Goal: Ask a question

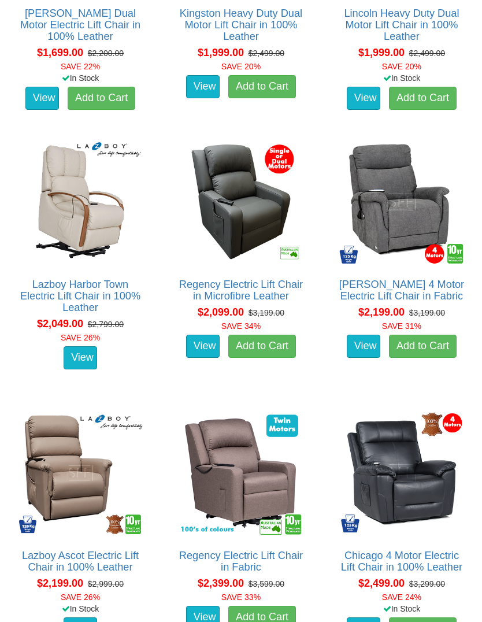
scroll to position [1351, 0]
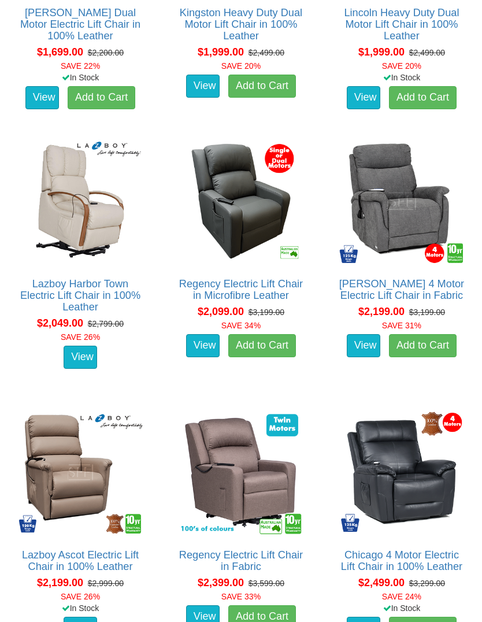
click at [206, 351] on link "View" at bounding box center [203, 345] width 34 height 23
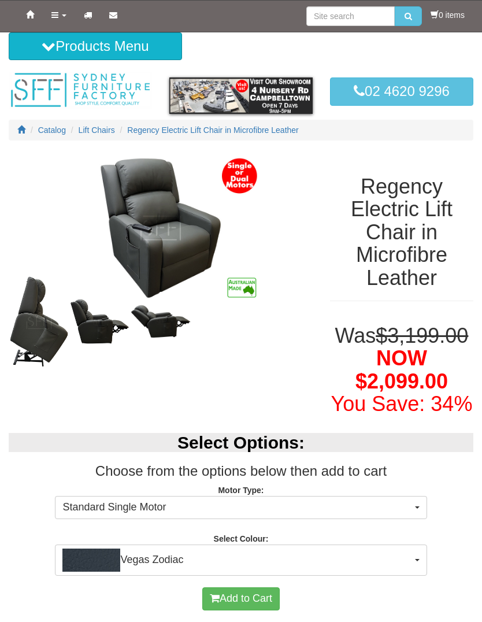
click at [104, 328] on img at bounding box center [99, 321] width 61 height 46
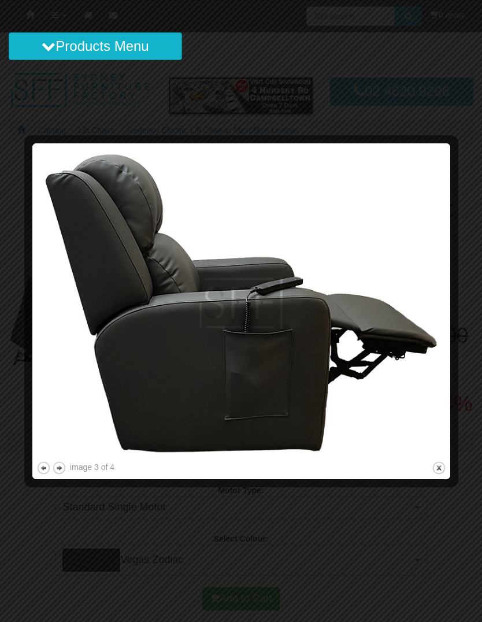
click at [419, 384] on img at bounding box center [241, 303] width 410 height 312
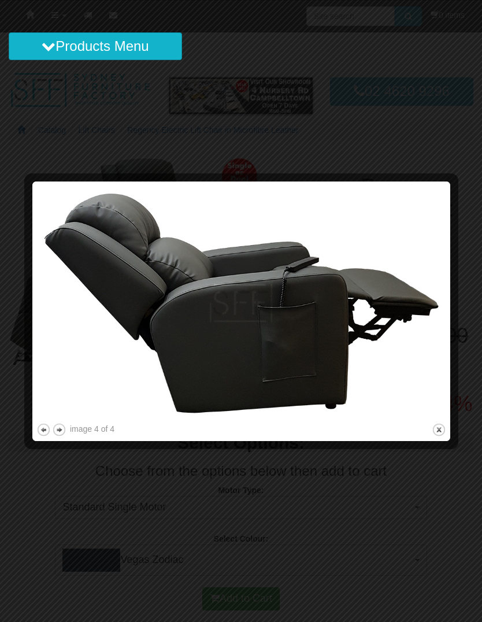
click at [37, 336] on img at bounding box center [241, 303] width 410 height 235
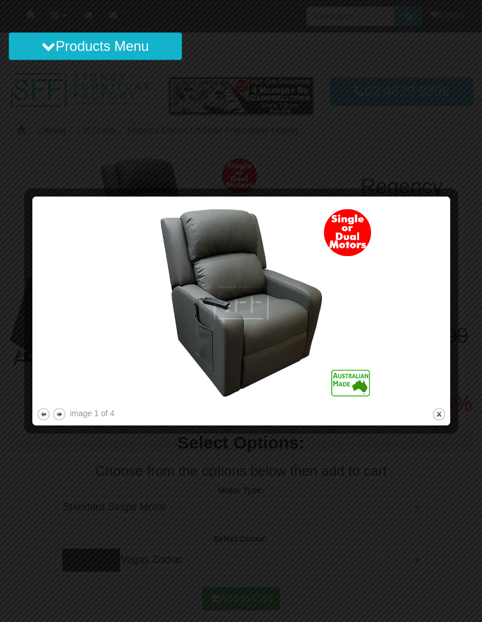
click at [439, 313] on img at bounding box center [241, 303] width 410 height 205
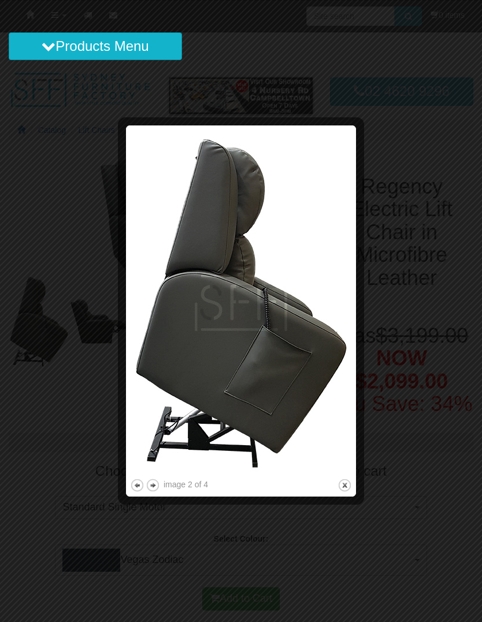
click at [349, 311] on img at bounding box center [241, 303] width 222 height 347
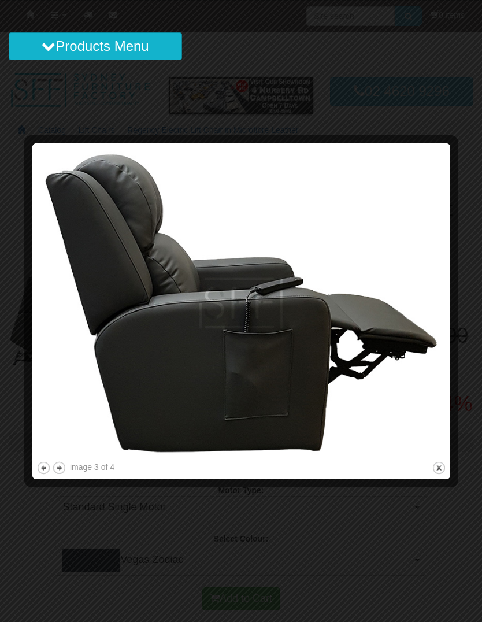
click at [440, 316] on img at bounding box center [241, 303] width 410 height 312
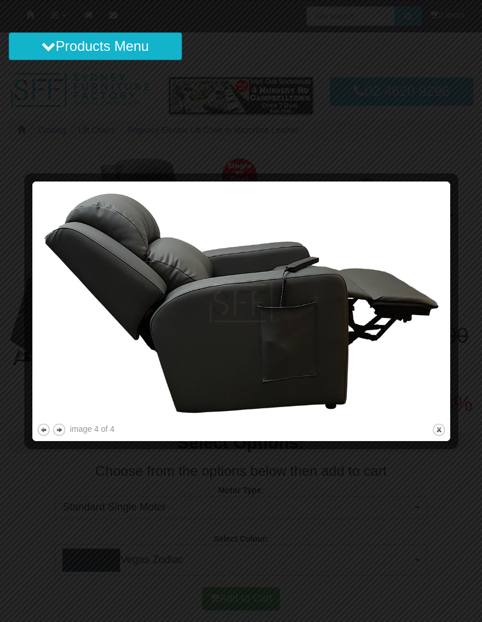
click at [465, 151] on div at bounding box center [241, 311] width 482 height 622
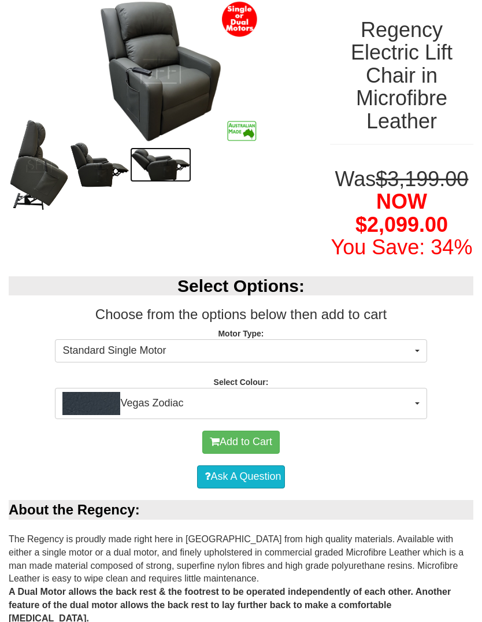
scroll to position [157, 0]
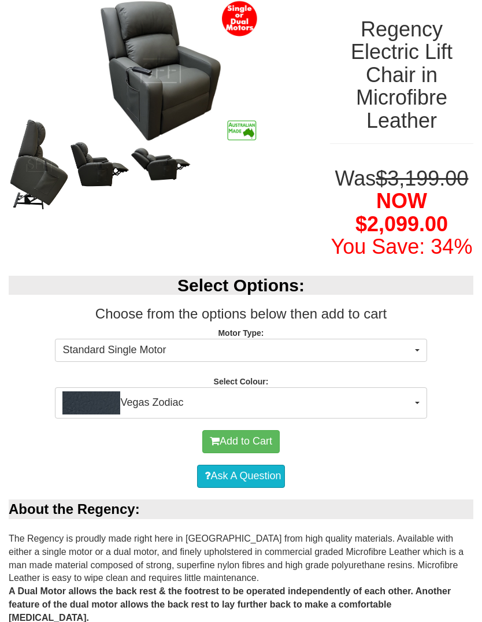
click at [420, 419] on button "Vegas Zodiac" at bounding box center [241, 402] width 372 height 31
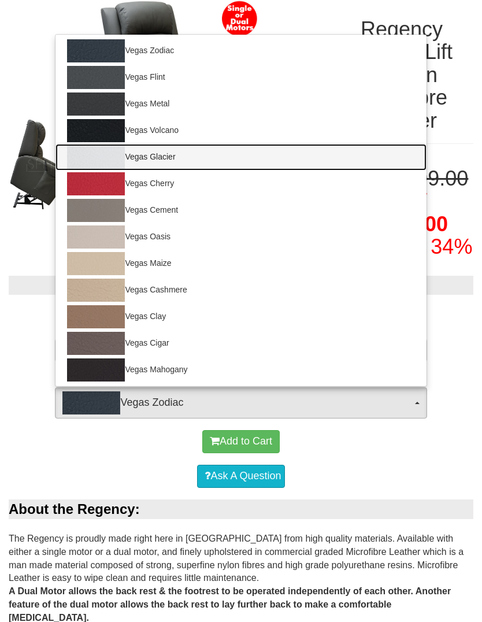
click at [110, 169] on img at bounding box center [96, 157] width 58 height 23
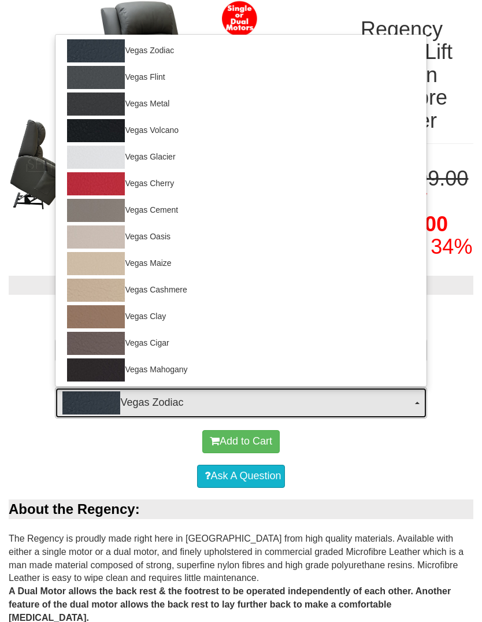
select select "1460"
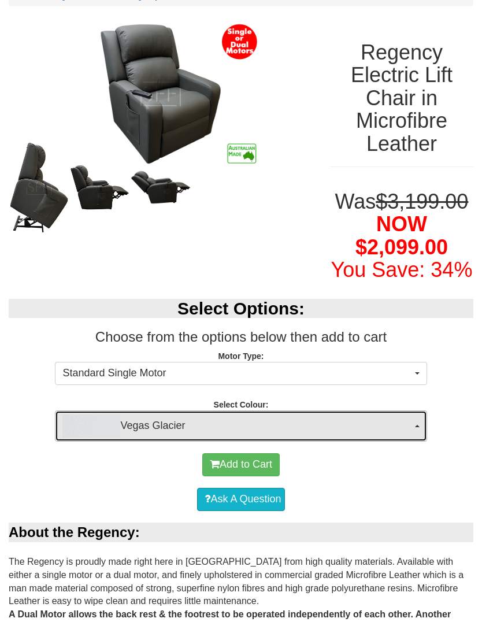
scroll to position [135, 0]
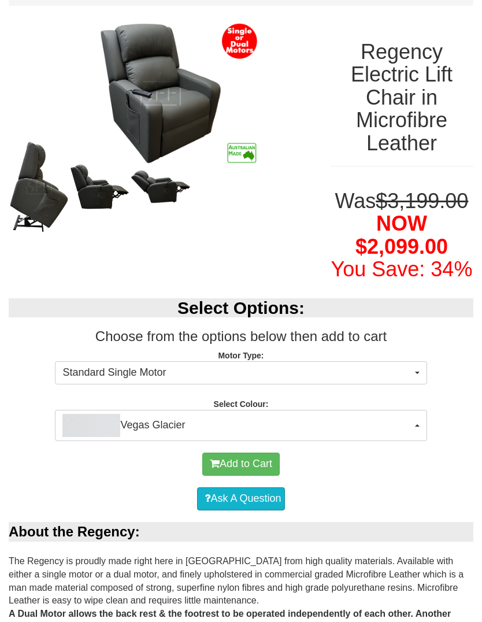
click at [419, 384] on button "Standard Single Motor" at bounding box center [241, 372] width 372 height 23
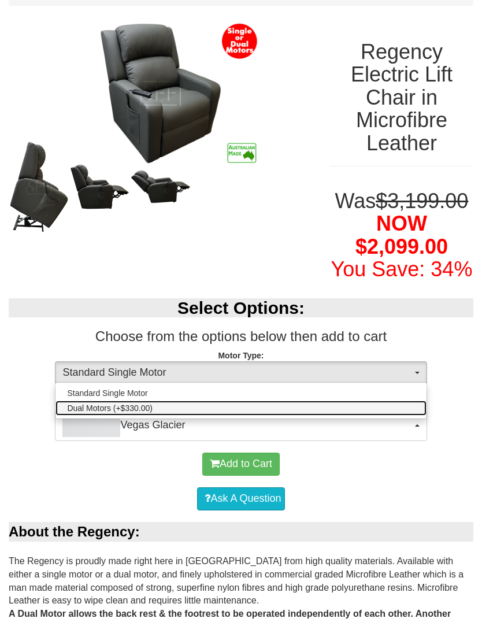
click at [125, 414] on span "Dual Motors (+$330.00)" at bounding box center [109, 408] width 85 height 12
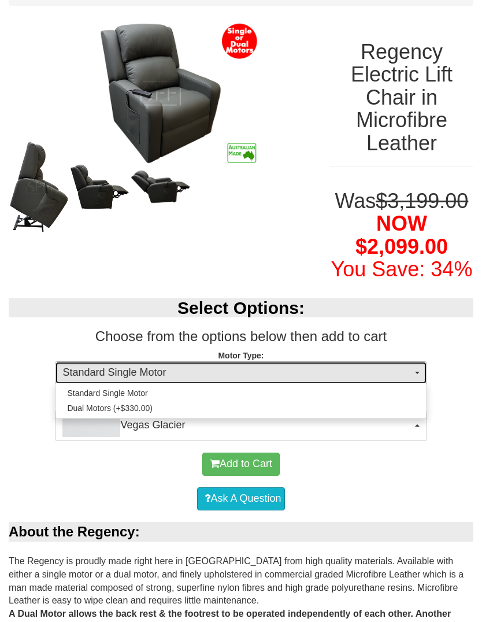
select select "1456"
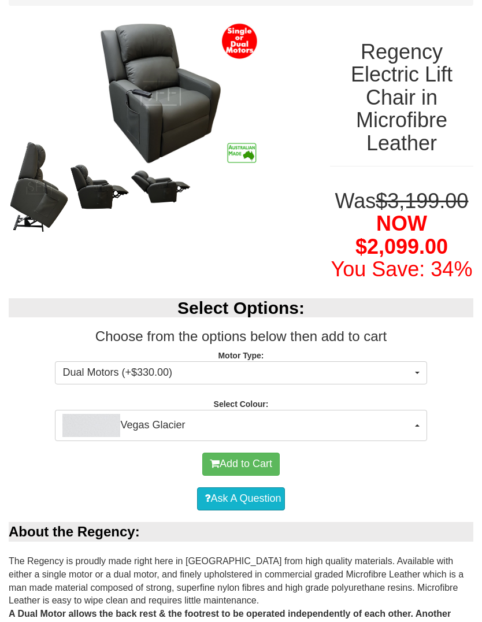
click at [420, 441] on button "Vegas Glacier" at bounding box center [241, 425] width 372 height 31
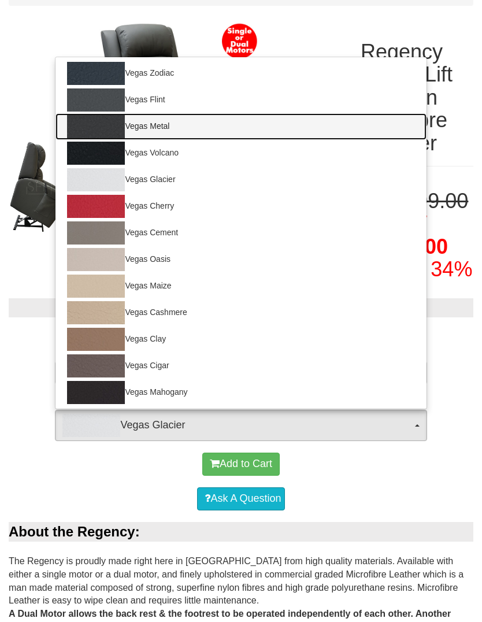
click at [110, 138] on img at bounding box center [96, 126] width 58 height 23
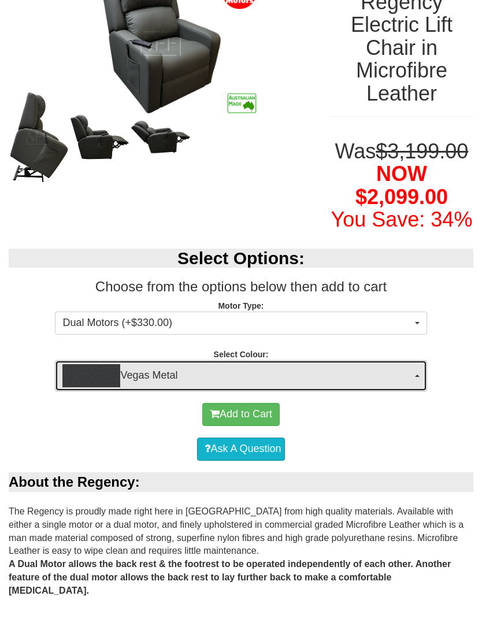
scroll to position [185, 0]
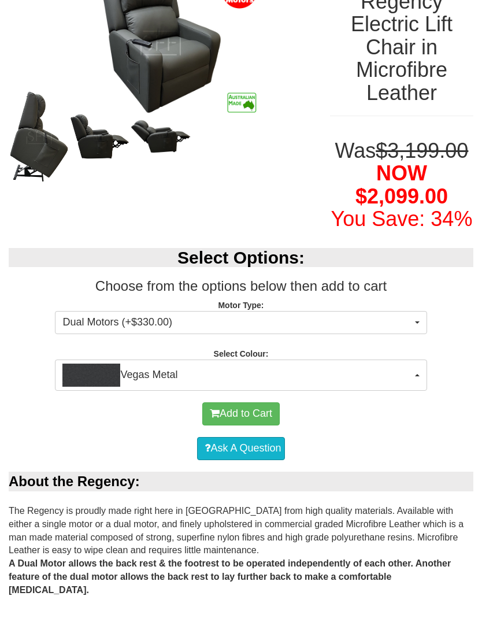
click at [418, 391] on button "Vegas Metal" at bounding box center [241, 375] width 372 height 31
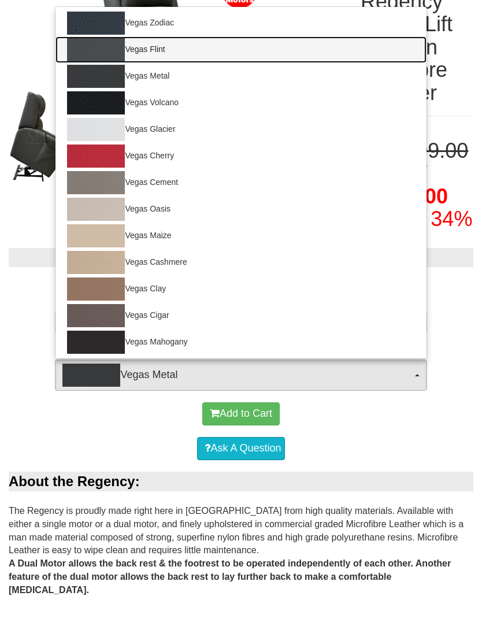
click at [136, 63] on link "Vegas Flint" at bounding box center [241, 49] width 371 height 27
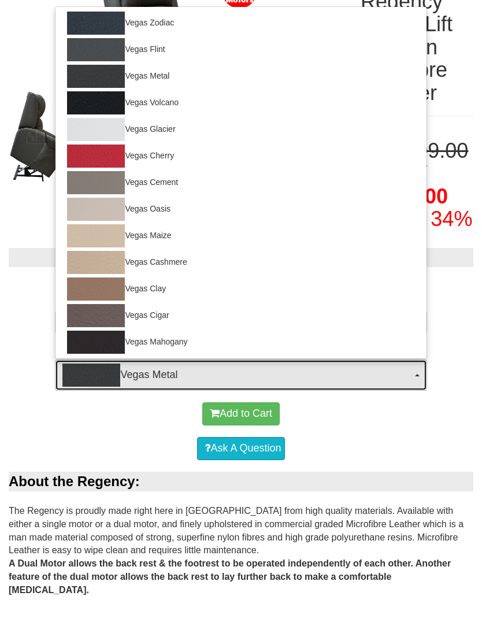
select select "1457"
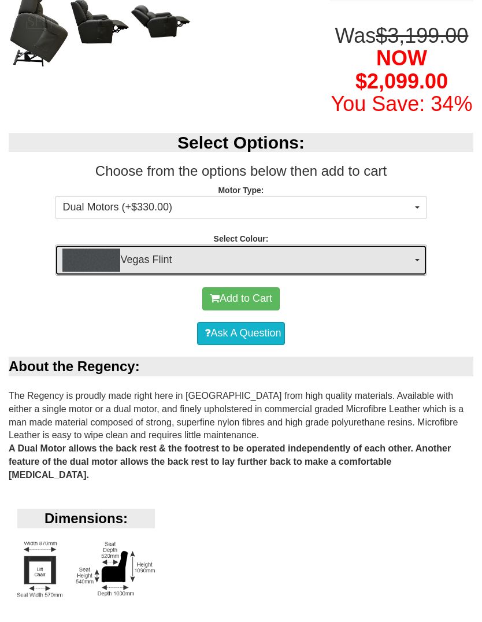
scroll to position [299, 0]
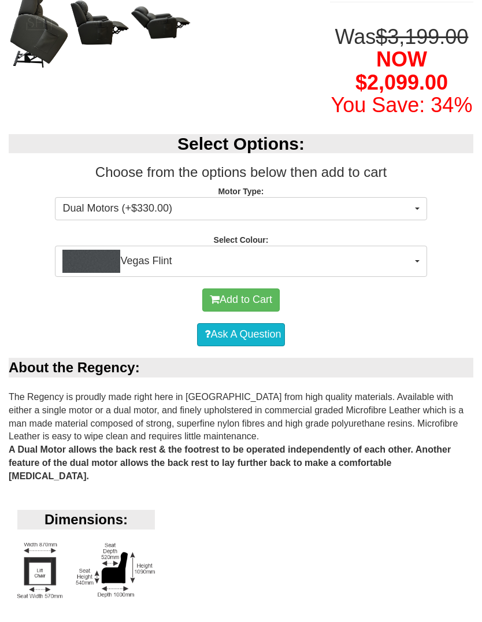
click at [249, 312] on button "Add to Cart" at bounding box center [240, 299] width 77 height 23
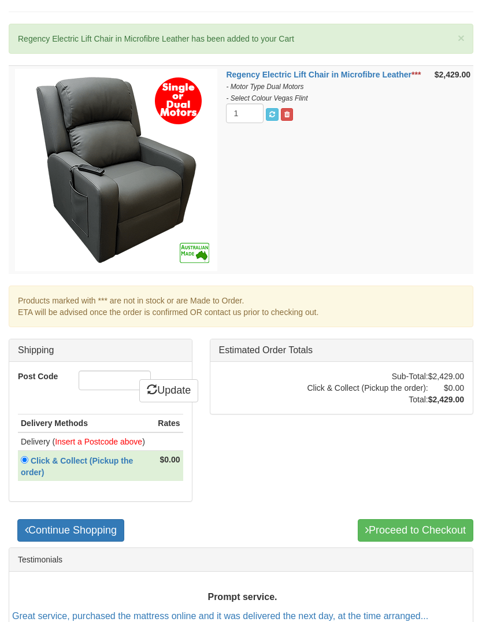
scroll to position [198, 0]
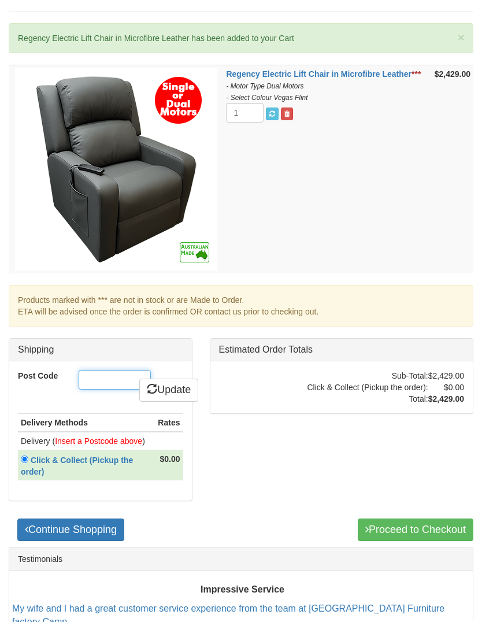
click at [90, 382] on input "Post Code" at bounding box center [115, 380] width 72 height 20
type input "2104"
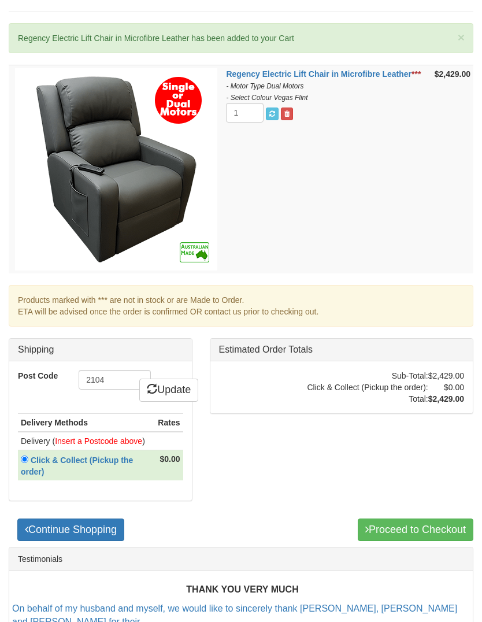
click at [278, 433] on div "Regency Electric Lift Chair in Microfibre Leather *** - Motor Type Dual Motors …" at bounding box center [241, 306] width 482 height 482
click at [168, 397] on link "Update" at bounding box center [168, 390] width 59 height 23
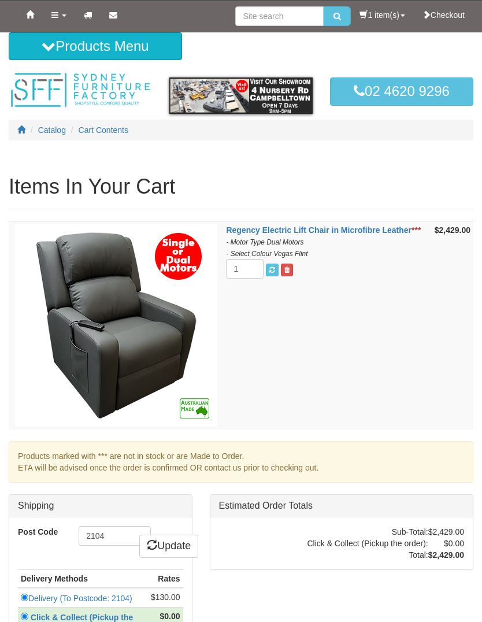
scroll to position [238, 0]
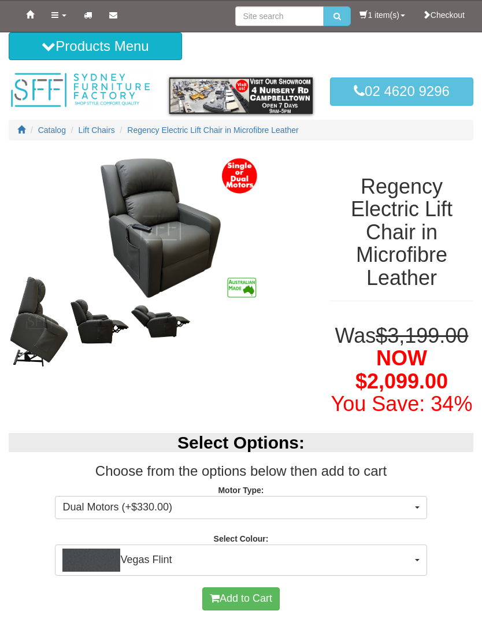
select select "1456"
select select "1457"
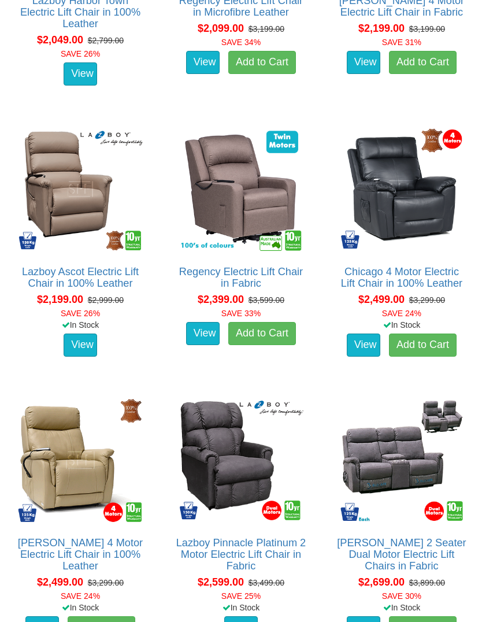
scroll to position [1633, 0]
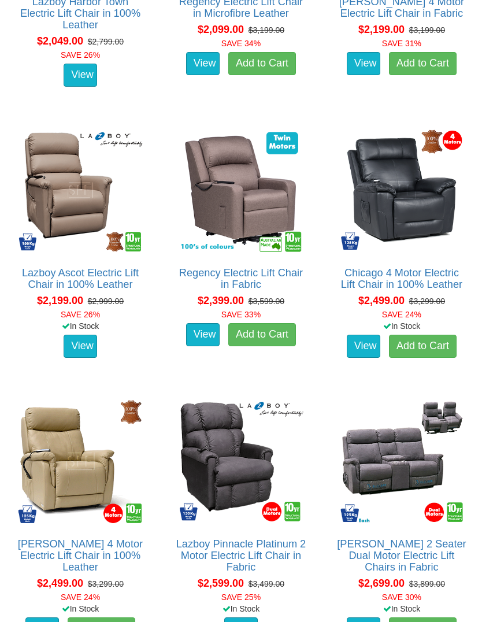
click at [75, 335] on link "View" at bounding box center [81, 346] width 34 height 23
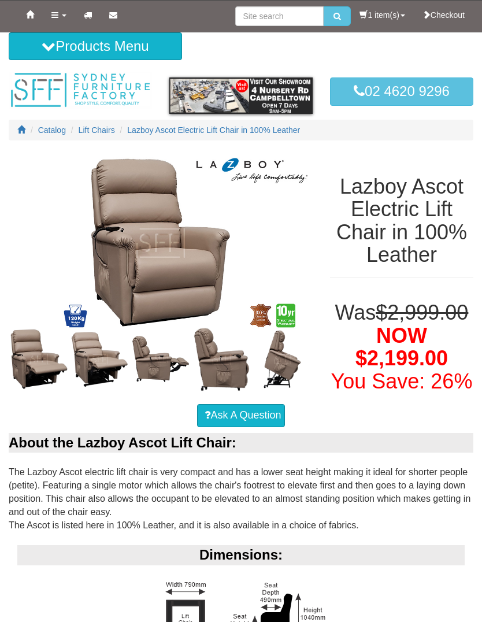
click at [80, 352] on img at bounding box center [99, 359] width 61 height 61
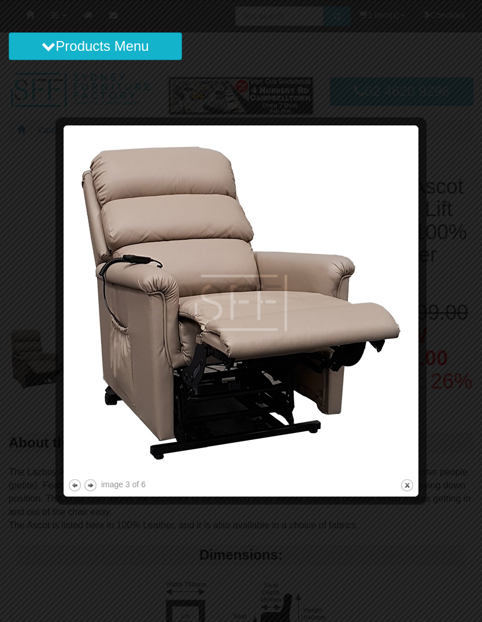
click at [400, 337] on img at bounding box center [241, 303] width 347 height 347
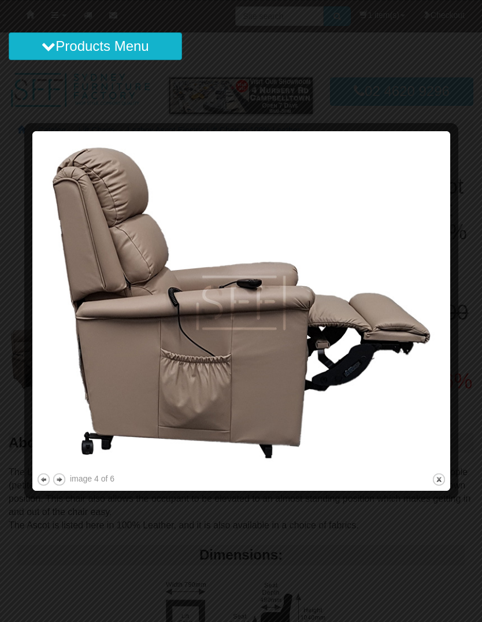
click at [445, 349] on img at bounding box center [241, 302] width 410 height 335
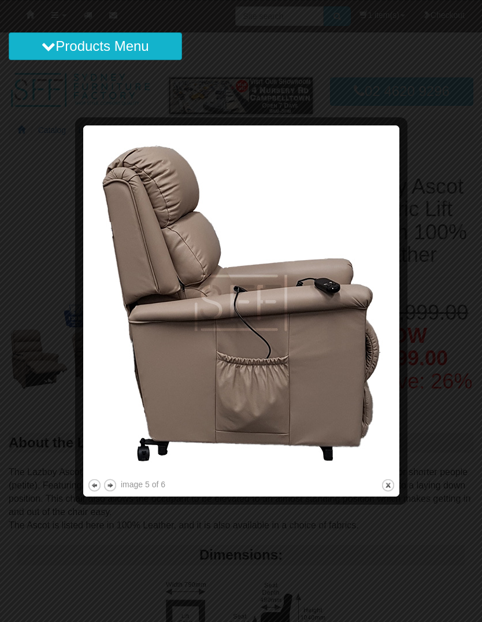
click at [390, 352] on img at bounding box center [241, 303] width 308 height 347
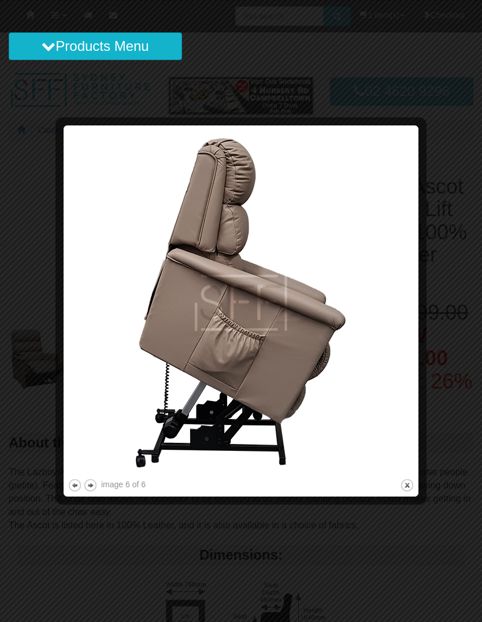
click at [404, 350] on img at bounding box center [241, 303] width 347 height 347
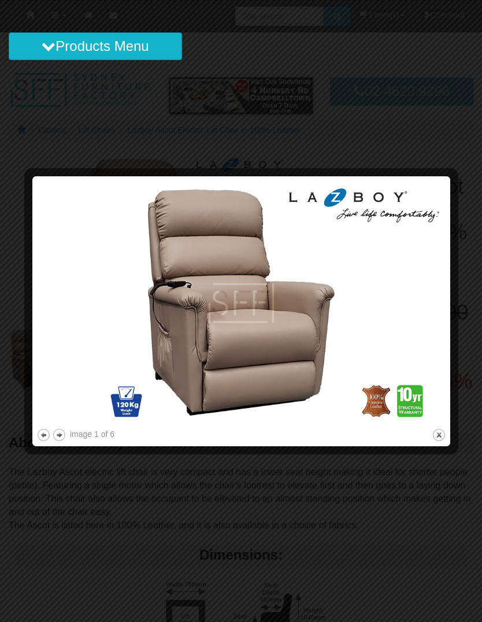
click at [439, 325] on img at bounding box center [241, 303] width 410 height 246
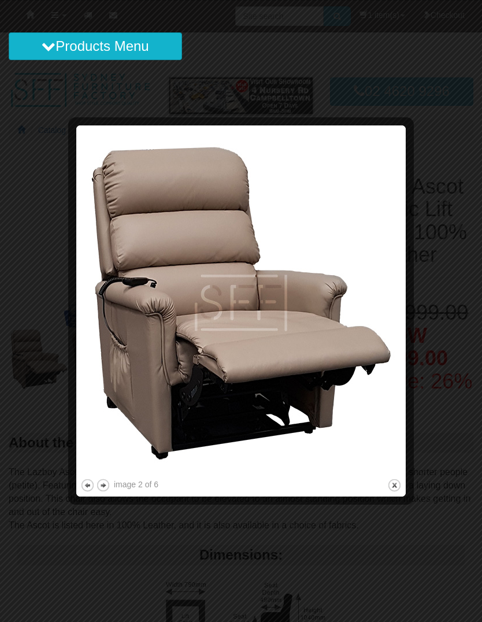
click at [400, 339] on img at bounding box center [240, 303] width 321 height 347
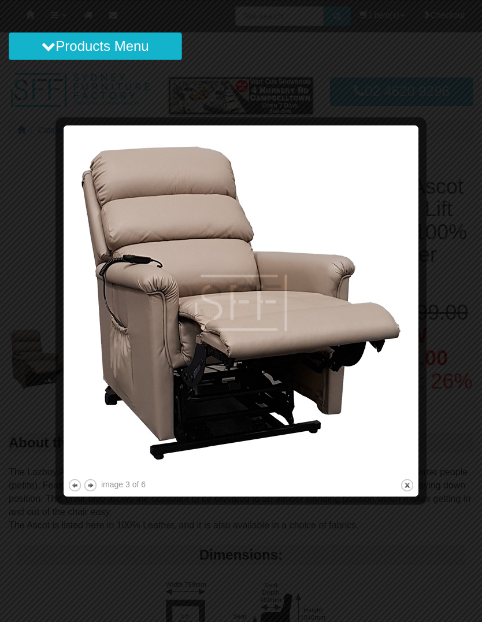
click at [478, 281] on div at bounding box center [241, 311] width 482 height 622
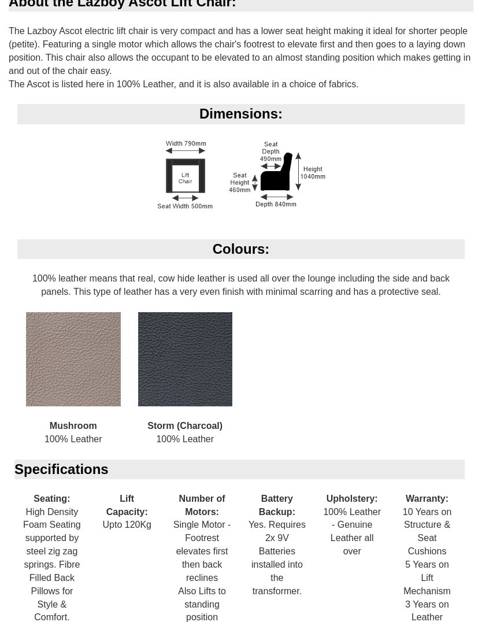
click at [210, 394] on img at bounding box center [185, 360] width 95 height 95
click at [213, 391] on img at bounding box center [185, 359] width 95 height 95
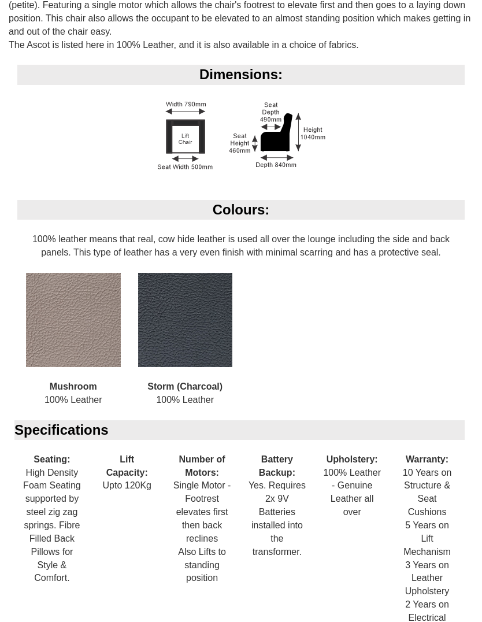
scroll to position [480, 0]
click at [208, 359] on img at bounding box center [185, 320] width 95 height 95
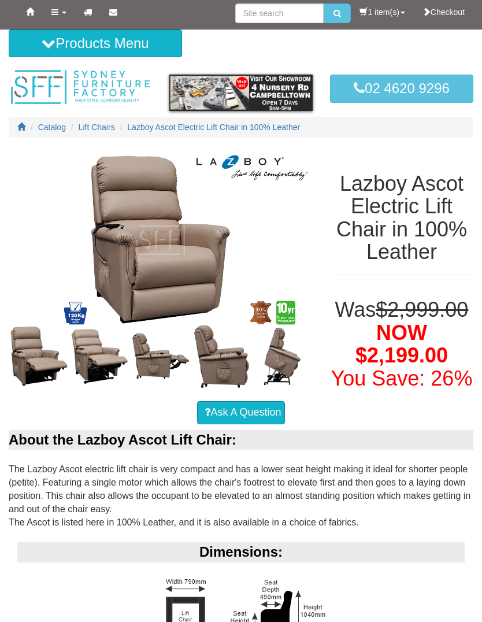
scroll to position [0, 0]
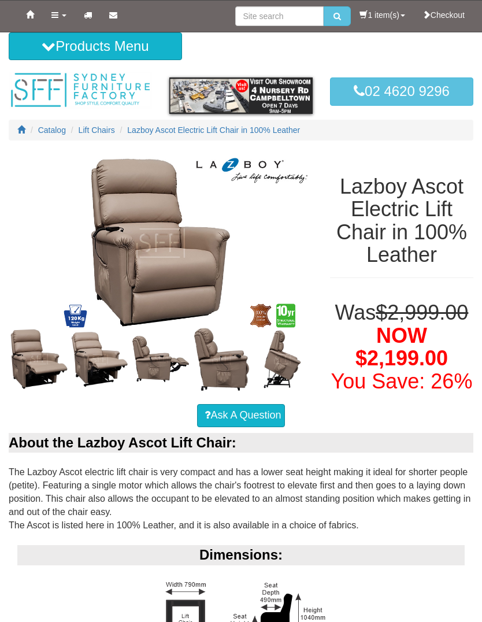
click at [389, 12] on link "1 item(s)" at bounding box center [382, 15] width 62 height 29
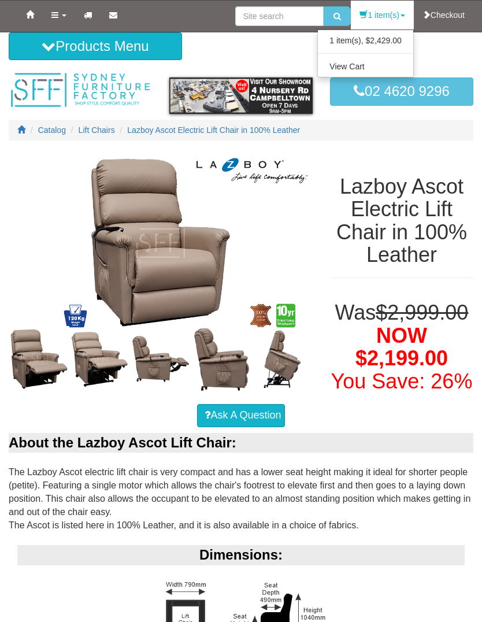
click at [383, 62] on link "View Cart" at bounding box center [365, 66] width 95 height 15
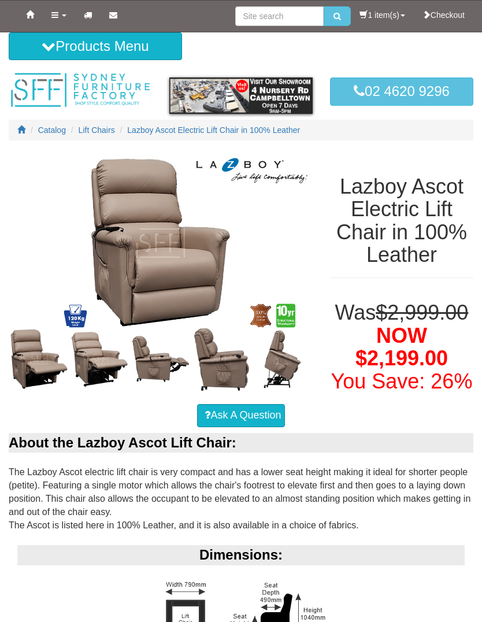
click at [261, 427] on link "Ask A Question" at bounding box center [240, 415] width 87 height 23
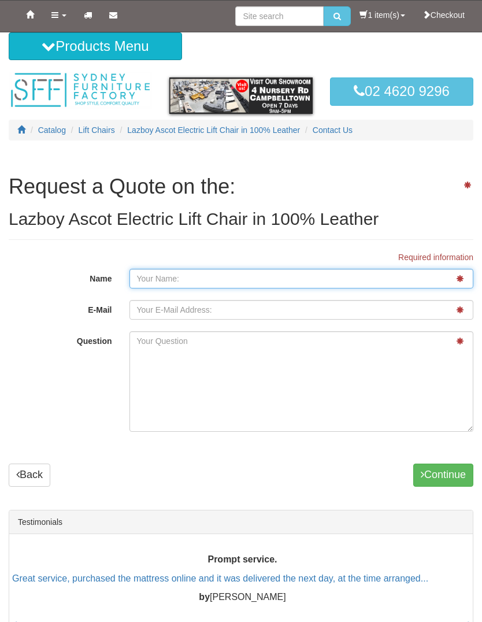
click at [154, 283] on input "Name" at bounding box center [302, 279] width 345 height 20
type input "David"
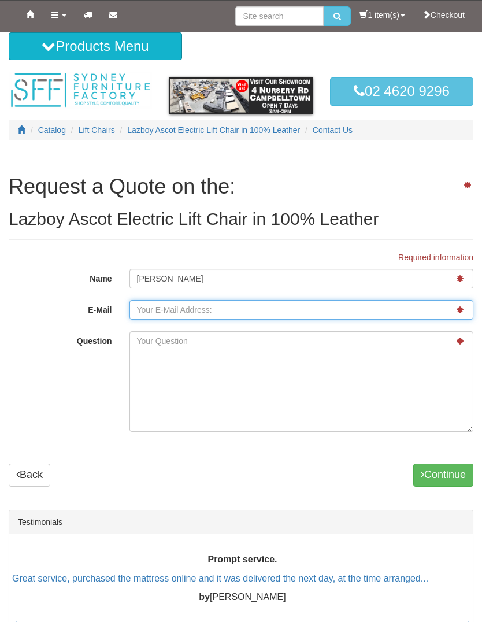
click at [167, 308] on input "E-Mail" at bounding box center [302, 310] width 345 height 20
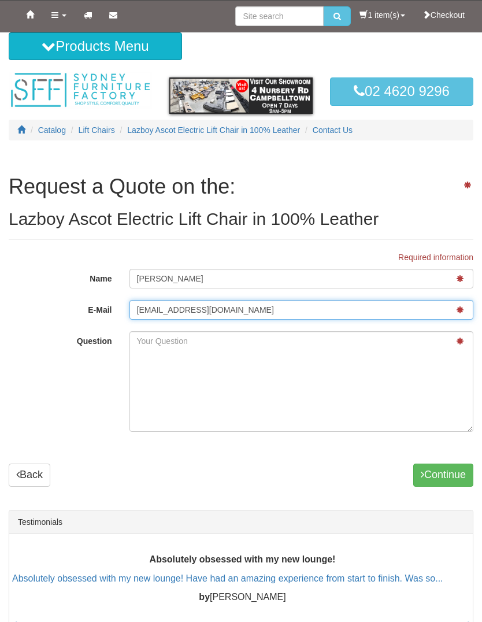
type input "dc.seeto@gmail.com"
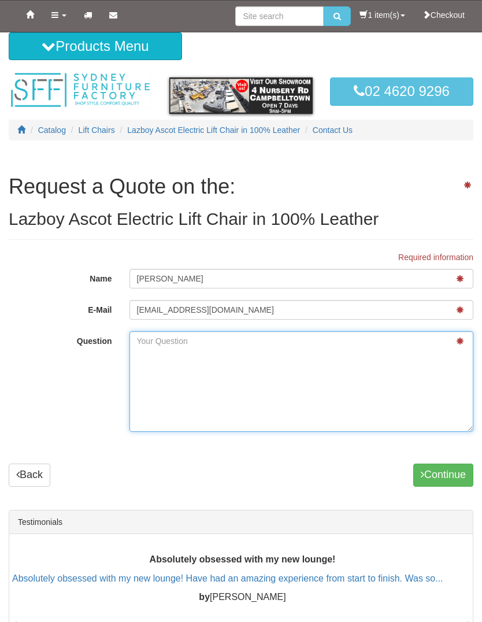
click at [161, 347] on textarea "Question" at bounding box center [302, 381] width 345 height 101
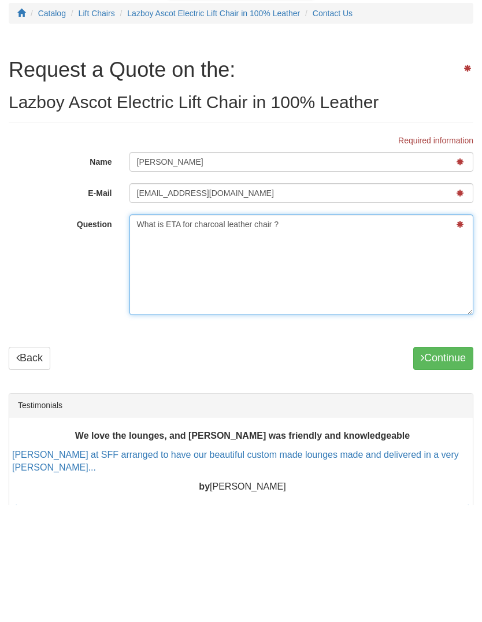
type textarea "What is ETA for charcoal leather chair ?"
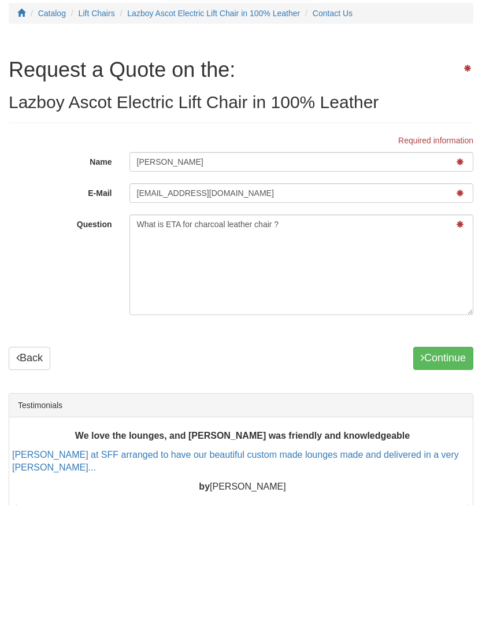
click at [449, 464] on button "Continue" at bounding box center [443, 475] width 60 height 23
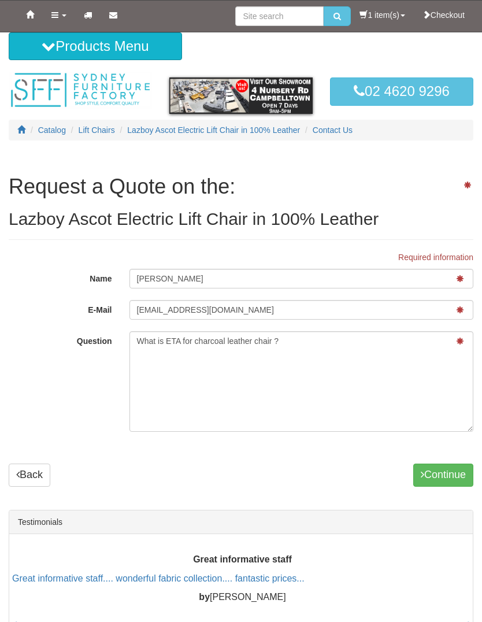
scroll to position [157, 0]
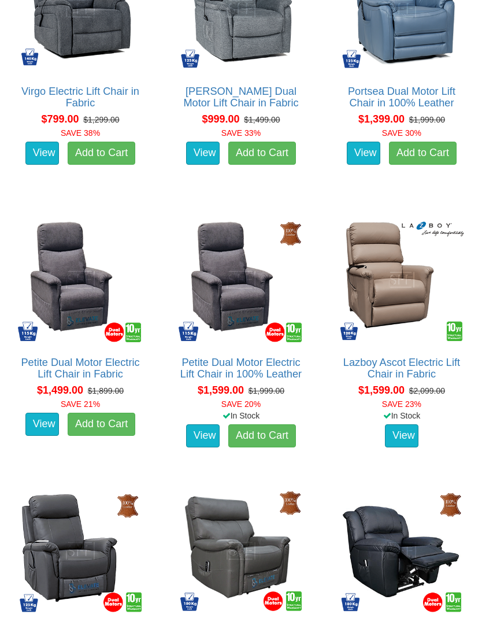
scroll to position [727, 0]
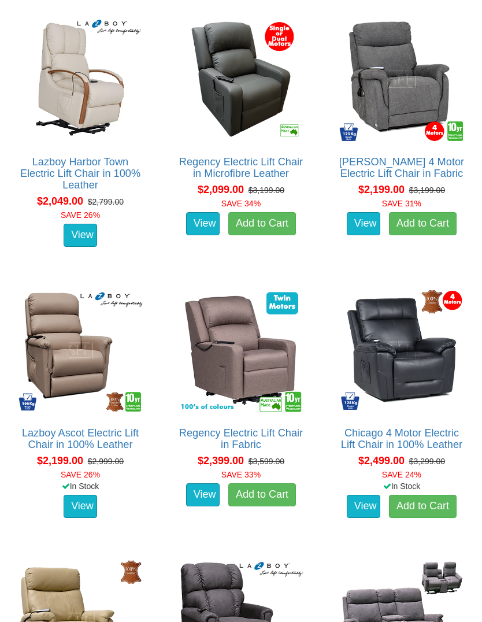
scroll to position [1473, 0]
click at [60, 360] on img at bounding box center [80, 350] width 131 height 131
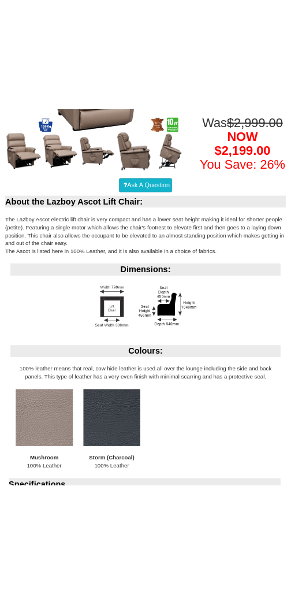
scroll to position [689, 0]
